Goal: Information Seeking & Learning: Learn about a topic

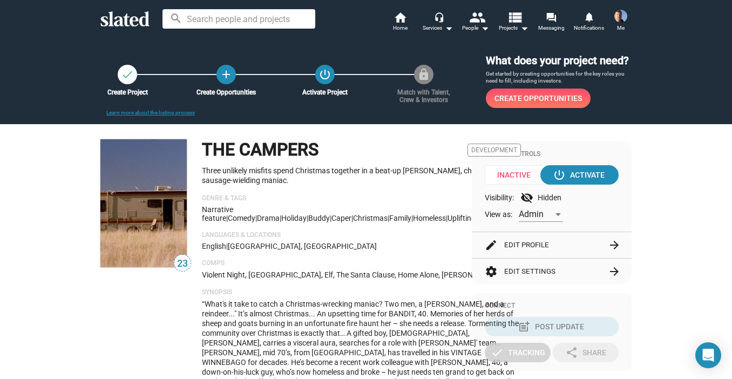
click at [191, 285] on div "23 THE CAMPERS Development Three unlikely misfits spend Christmas together in a…" at bounding box center [280, 276] width 360 height 275
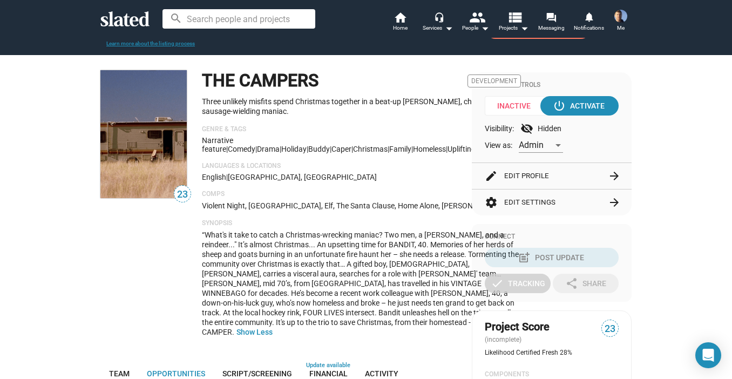
scroll to position [108, 0]
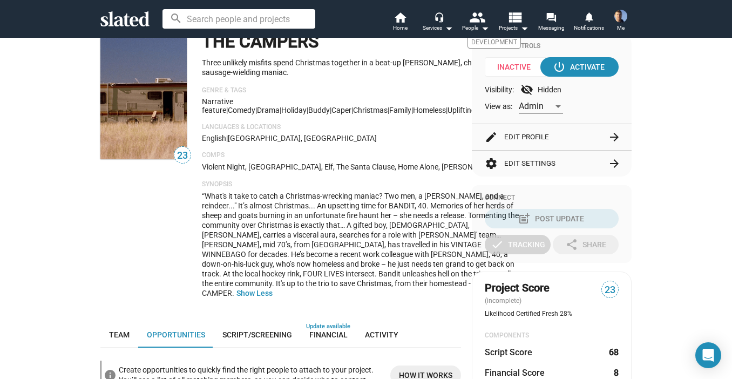
click at [303, 251] on span "“What's it take to catch a Christmas-wrecking maniac? Two men, a [PERSON_NAME],…" at bounding box center [361, 245] width 318 height 106
click at [295, 271] on span "“What's it take to catch a Christmas-wrecking maniac? Two men, a [PERSON_NAME],…" at bounding box center [361, 245] width 318 height 106
click at [291, 270] on span "“What's it take to catch a Christmas-wrecking maniac? Two men, a [PERSON_NAME],…" at bounding box center [361, 245] width 318 height 106
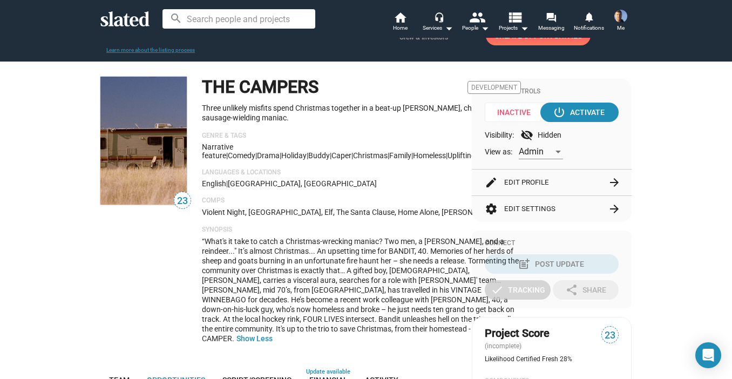
scroll to position [0, 0]
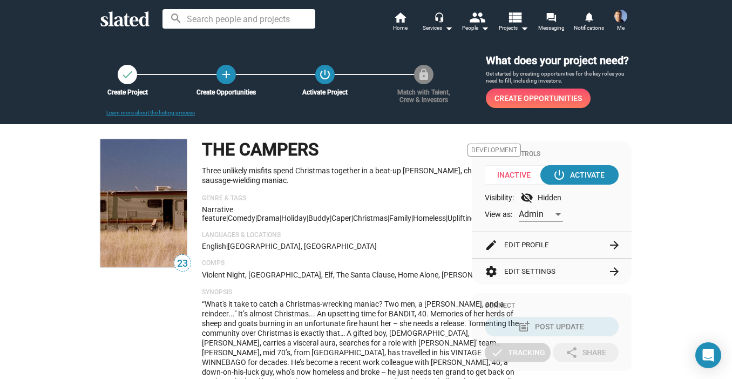
click at [262, 177] on p "Three unlikely misfits spend Christmas together in a beat-up [PERSON_NAME], cha…" at bounding box center [361, 176] width 319 height 20
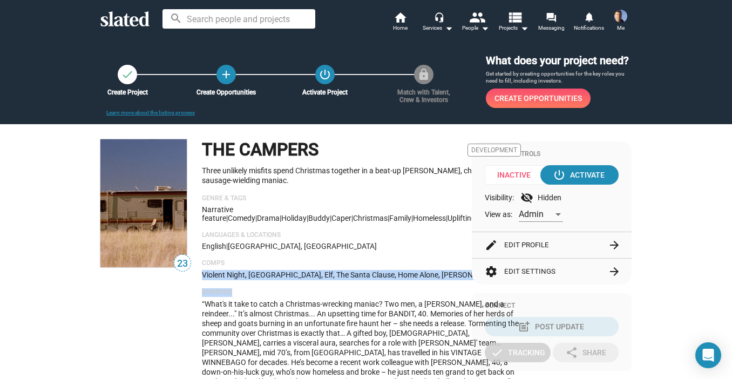
click at [706, 378] on html "Welcome! Slated uses cookies as described in our Cookie Policy , which includes…" at bounding box center [366, 189] width 732 height 379
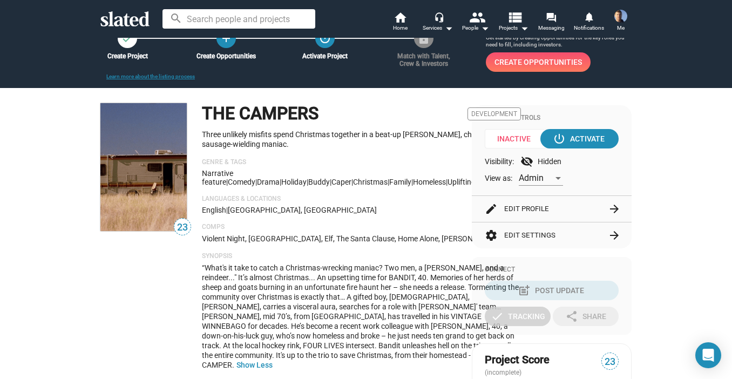
click at [370, 217] on div "THE CAMPERS Development Three unlikely misfits spend Christmas together in a be…" at bounding box center [361, 240] width 319 height 275
click at [402, 243] on p "Violent Night, [GEOGRAPHIC_DATA], Elf, The Santa Clause, Home Alone, [PERSON_NA…" at bounding box center [361, 239] width 319 height 10
click at [400, 184] on div "Narrative feature | Comedy | Drama | Holiday | buddy | caper | Christmas | fami…" at bounding box center [361, 177] width 319 height 17
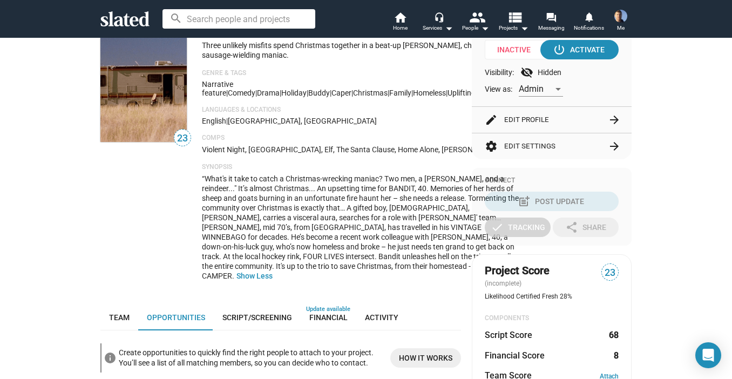
scroll to position [162, 0]
